Goal: Task Accomplishment & Management: Complete application form

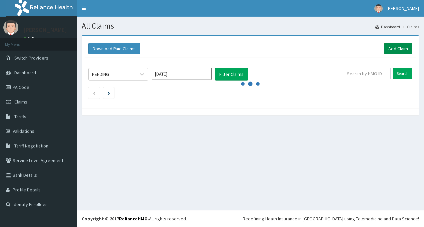
click at [385, 46] on link "Add Claim" at bounding box center [398, 48] width 28 height 11
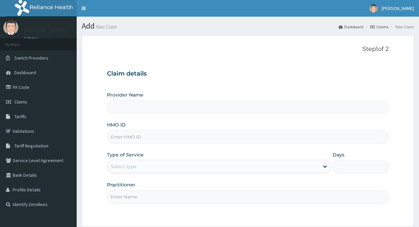
type input "[GEOGRAPHIC_DATA]"
click at [123, 136] on input "HMO ID" at bounding box center [248, 137] width 282 height 13
type input "tvt/10107/e"
click at [115, 166] on div "Select type" at bounding box center [124, 166] width 26 height 7
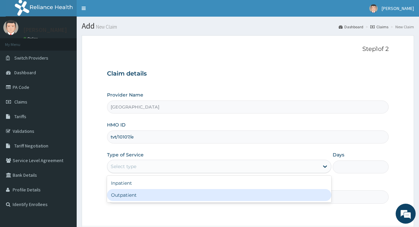
click at [153, 194] on div "Outpatient" at bounding box center [219, 195] width 224 height 12
type input "1"
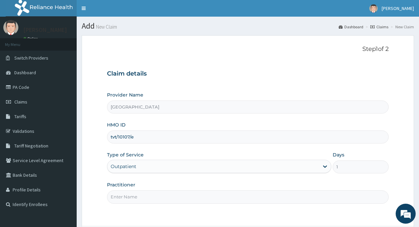
click at [153, 194] on input "Practitioner" at bounding box center [248, 196] width 282 height 13
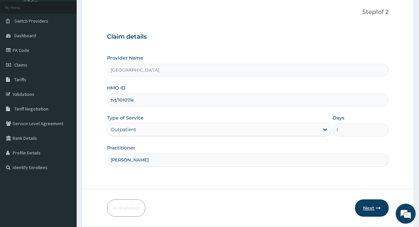
scroll to position [59, 0]
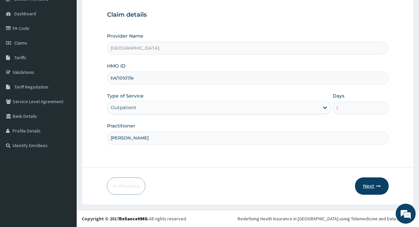
type input "dr bamidele oluyole"
click at [369, 188] on button "Next" at bounding box center [372, 185] width 34 height 17
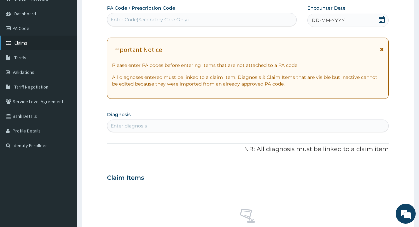
click at [17, 43] on span "Claims" at bounding box center [20, 43] width 13 height 6
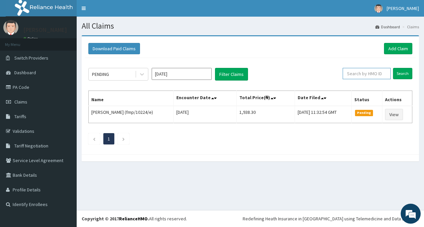
click at [357, 72] on input "text" at bounding box center [366, 73] width 48 height 11
click at [405, 69] on input "Search" at bounding box center [402, 73] width 19 height 11
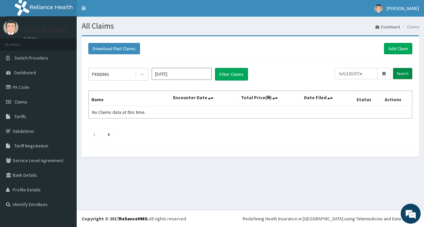
click at [402, 74] on input "Search" at bounding box center [402, 73] width 19 height 11
click at [367, 71] on input "tvt/10107/e" at bounding box center [355, 73] width 43 height 11
type input "tvt/10107/c"
click at [399, 72] on input "Search" at bounding box center [402, 73] width 19 height 11
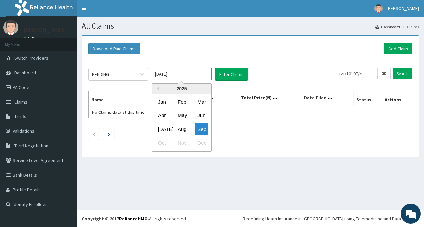
click at [178, 74] on input "[DATE]" at bounding box center [182, 74] width 60 height 12
click at [158, 89] on button "Previous Year" at bounding box center [156, 88] width 3 height 3
click at [158, 88] on button "Previous Year" at bounding box center [156, 88] width 3 height 3
click at [205, 88] on button "Next Year" at bounding box center [205, 88] width 3 height 3
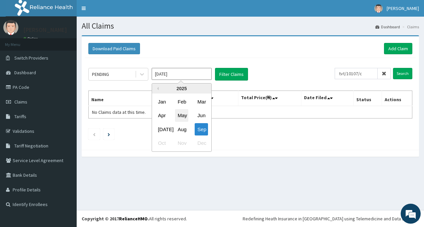
click at [180, 119] on div "May" at bounding box center [181, 116] width 13 height 12
type input "[DATE]"
click at [198, 77] on input "[DATE]" at bounding box center [182, 74] width 60 height 12
click at [185, 113] on div "May" at bounding box center [181, 116] width 13 height 12
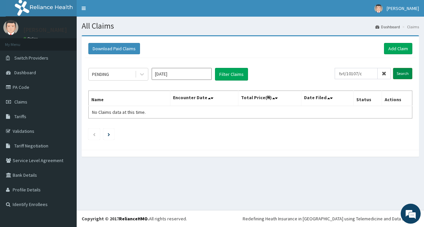
click at [402, 73] on input "Search" at bounding box center [402, 73] width 19 height 11
click at [194, 73] on input "[DATE]" at bounding box center [182, 74] width 60 height 12
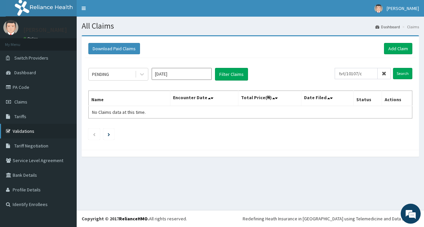
click at [24, 132] on link "Validations" at bounding box center [38, 131] width 77 height 15
